Goal: Transaction & Acquisition: Purchase product/service

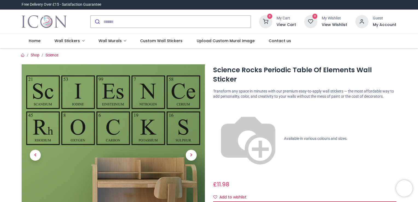
click at [290, 202] on span "Customise Now!" at bounding box center [304, 205] width 31 height 5
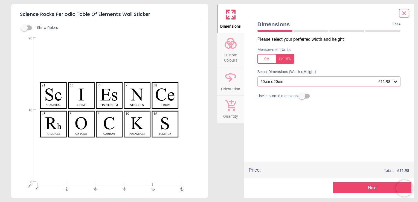
click at [396, 82] on icon at bounding box center [395, 82] width 3 height 2
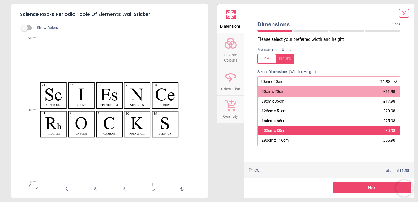
click at [273, 132] on div "200cm x 80cm" at bounding box center [274, 130] width 25 height 5
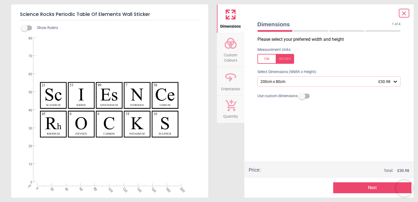
click at [225, 50] on span "Custom Colours" at bounding box center [231, 56] width 26 height 13
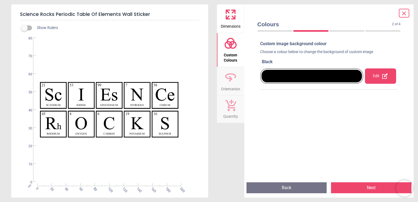
click at [378, 77] on div "Edit" at bounding box center [380, 75] width 31 height 15
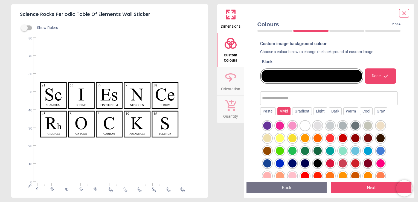
click at [280, 112] on div "Vivid" at bounding box center [283, 111] width 13 height 8
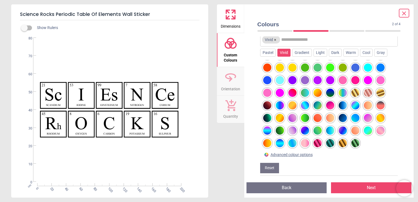
scroll to position [60, 0]
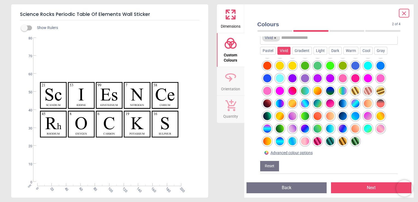
click at [280, 142] on div at bounding box center [280, 141] width 8 height 8
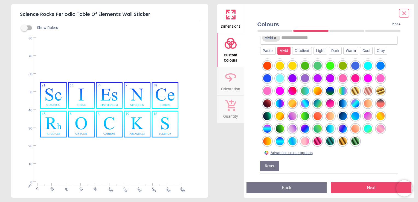
click at [267, 143] on div at bounding box center [267, 141] width 8 height 8
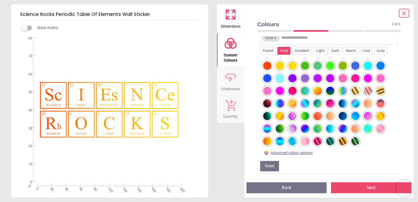
click at [268, 128] on div at bounding box center [267, 129] width 8 height 8
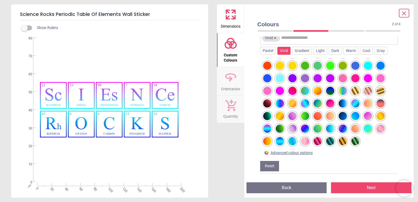
click at [268, 102] on div at bounding box center [267, 103] width 8 height 8
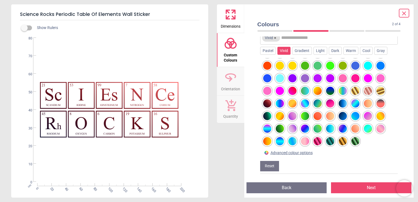
click at [329, 90] on div at bounding box center [330, 91] width 8 height 8
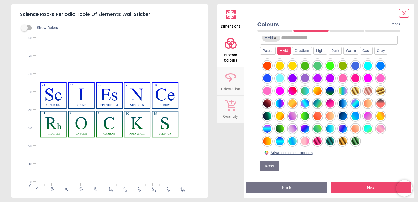
click at [24, 28] on label at bounding box center [24, 28] width 0 height 0
click at [102, 102] on div "Created with Snap null" at bounding box center [109, 110] width 196 height 144
click at [298, 51] on div "Gradient" at bounding box center [302, 51] width 20 height 8
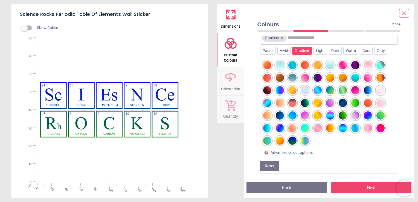
scroll to position [60, 0]
click at [354, 65] on div at bounding box center [355, 65] width 8 height 8
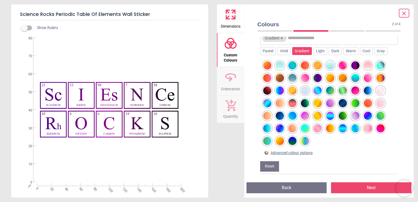
click at [265, 65] on div at bounding box center [267, 65] width 8 height 8
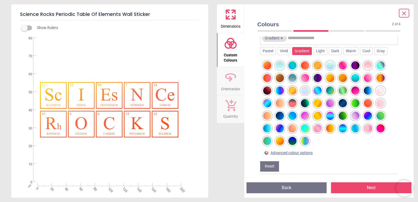
click at [270, 77] on div at bounding box center [267, 78] width 8 height 8
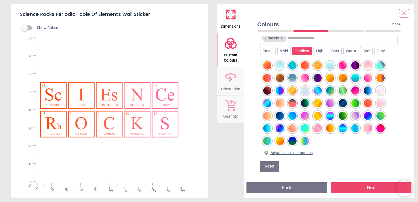
click at [268, 89] on div at bounding box center [267, 90] width 8 height 8
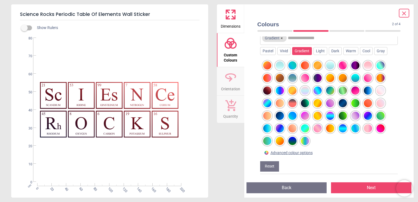
click at [278, 89] on div at bounding box center [280, 90] width 8 height 8
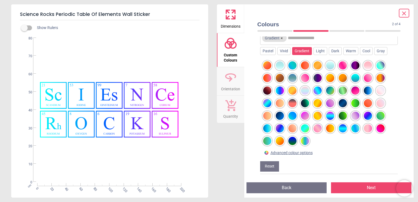
click at [316, 77] on div at bounding box center [318, 78] width 8 height 8
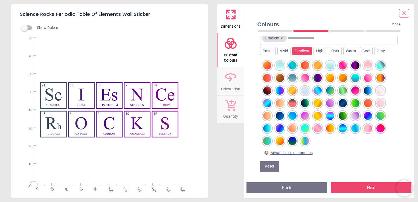
click at [331, 117] on div at bounding box center [330, 116] width 8 height 8
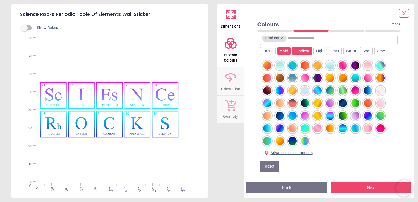
click at [278, 50] on div "Vivid" at bounding box center [283, 51] width 13 height 8
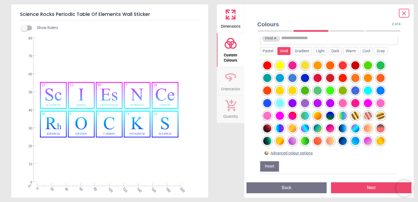
scroll to position [60, 0]
click at [280, 128] on div at bounding box center [280, 128] width 8 height 8
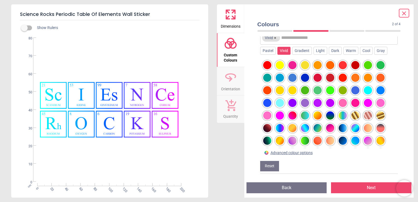
click at [292, 140] on div at bounding box center [292, 141] width 8 height 8
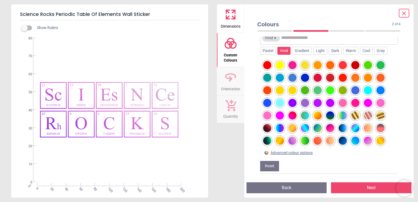
click at [289, 152] on div "Advanced colour options" at bounding box center [292, 152] width 42 height 5
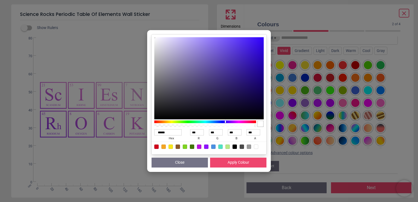
click at [225, 122] on div at bounding box center [205, 121] width 102 height 3
click at [240, 163] on button "Apply Colour" at bounding box center [238, 163] width 56 height 10
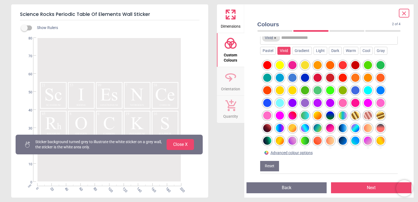
click at [188, 145] on button "Close X" at bounding box center [180, 144] width 27 height 11
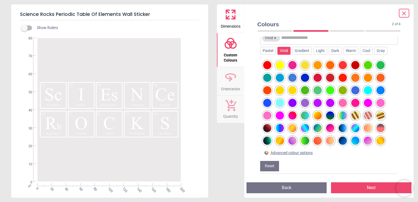
click at [406, 12] on icon at bounding box center [404, 13] width 3 height 3
